Goal: Task Accomplishment & Management: Manage account settings

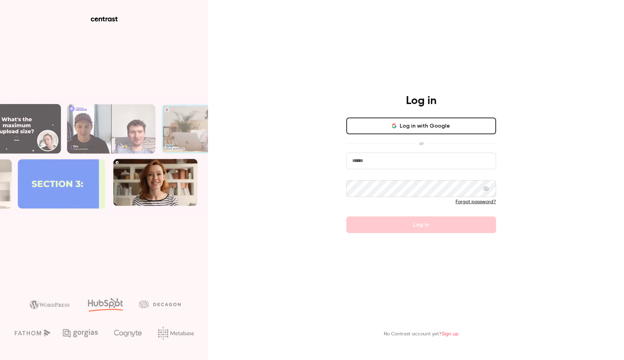
click at [437, 126] on button "Log in with Google" at bounding box center [422, 126] width 150 height 17
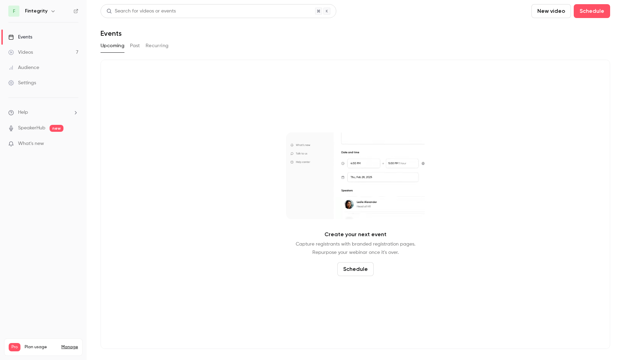
click at [53, 12] on icon "button" at bounding box center [53, 11] width 6 height 6
click at [52, 54] on link "Videos 7" at bounding box center [43, 52] width 87 height 15
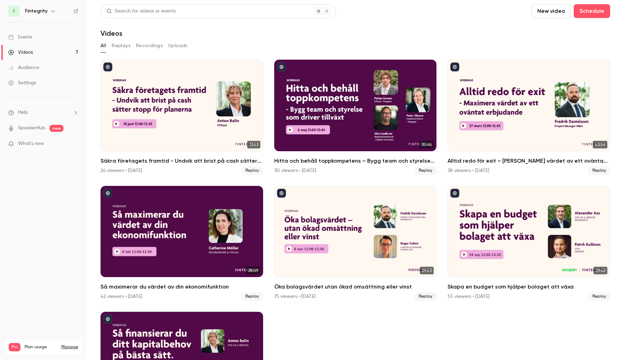
click at [51, 10] on icon "button" at bounding box center [53, 11] width 6 height 6
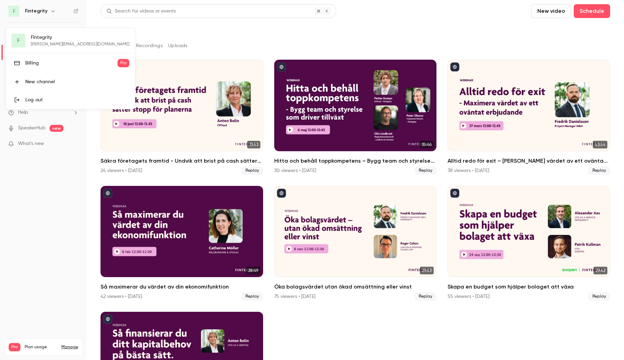
click at [49, 100] on div "Log out" at bounding box center [77, 99] width 104 height 7
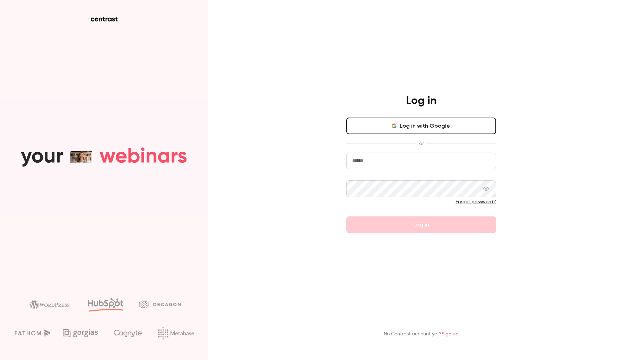
click at [386, 122] on button "Log in with Google" at bounding box center [422, 126] width 150 height 17
